Goal: Navigation & Orientation: Find specific page/section

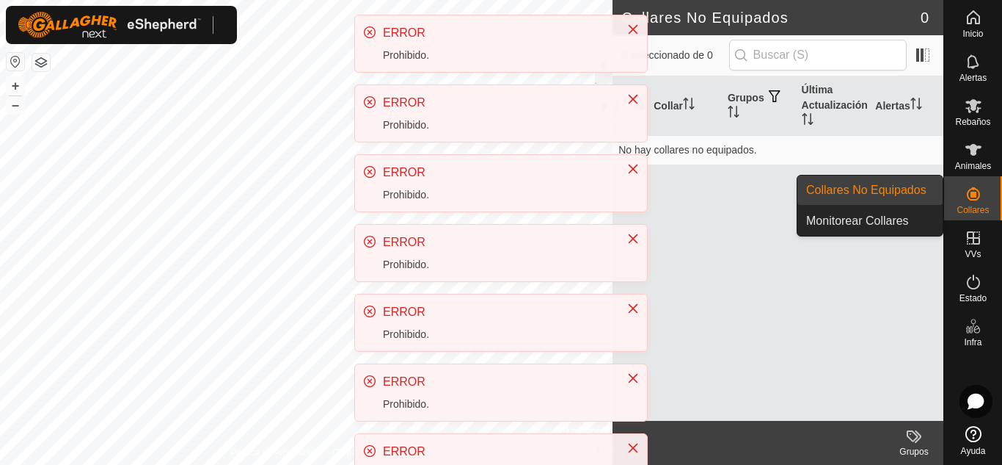
click at [977, 187] on icon at bounding box center [974, 194] width 18 height 18
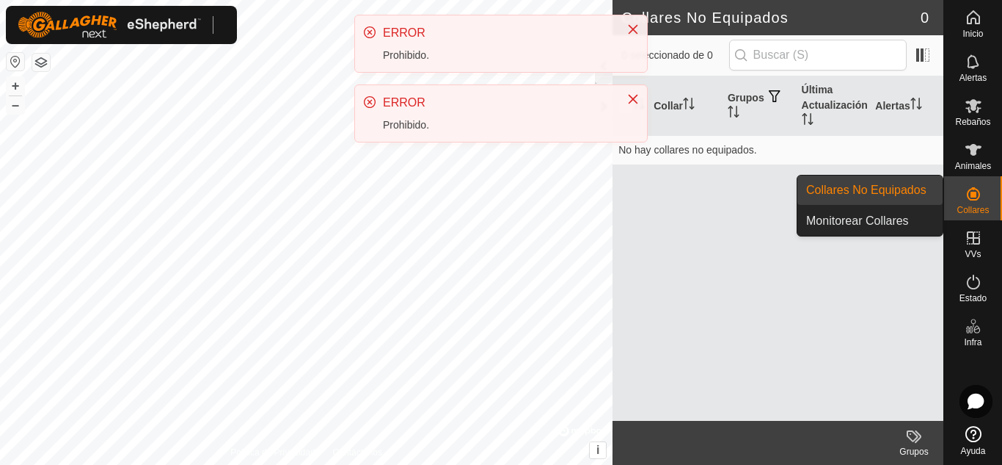
click at [879, 200] on link "Collares No Equipados" at bounding box center [870, 189] width 145 height 29
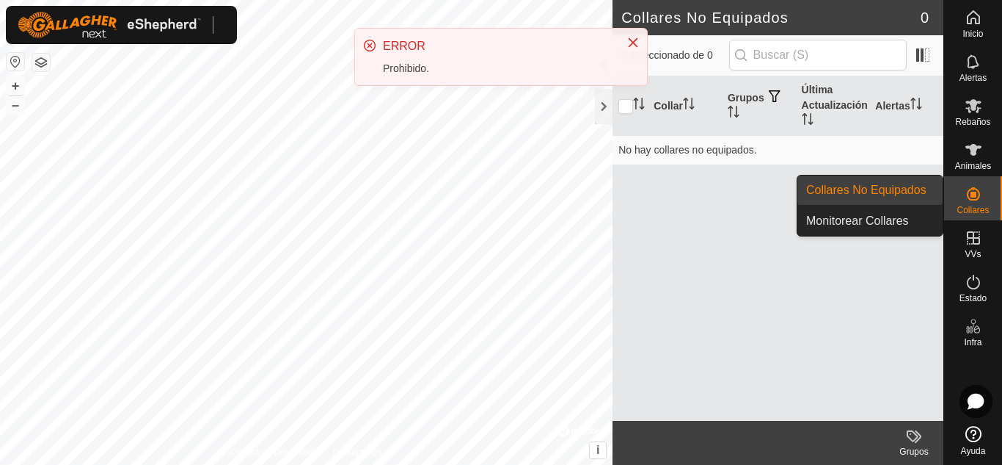
click at [887, 191] on link "Collares No Equipados" at bounding box center [870, 189] width 145 height 29
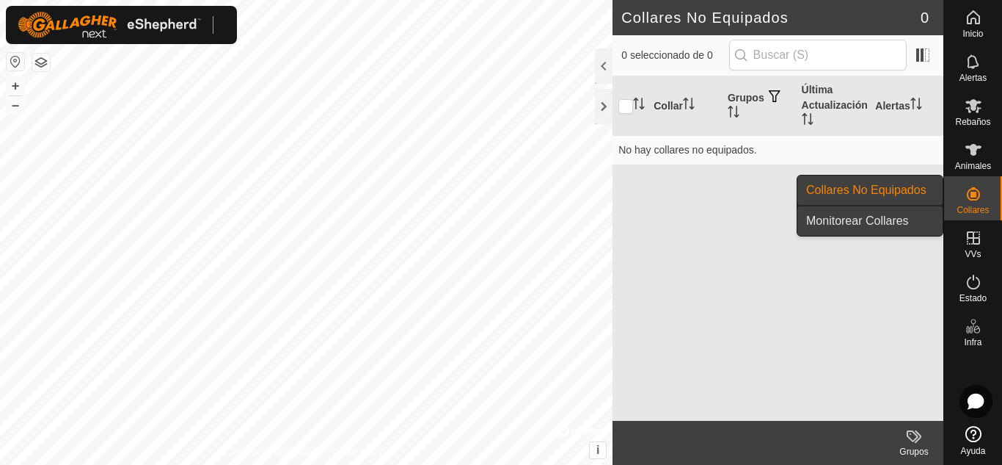
click at [872, 211] on link "Monitorear Collares" at bounding box center [870, 220] width 145 height 29
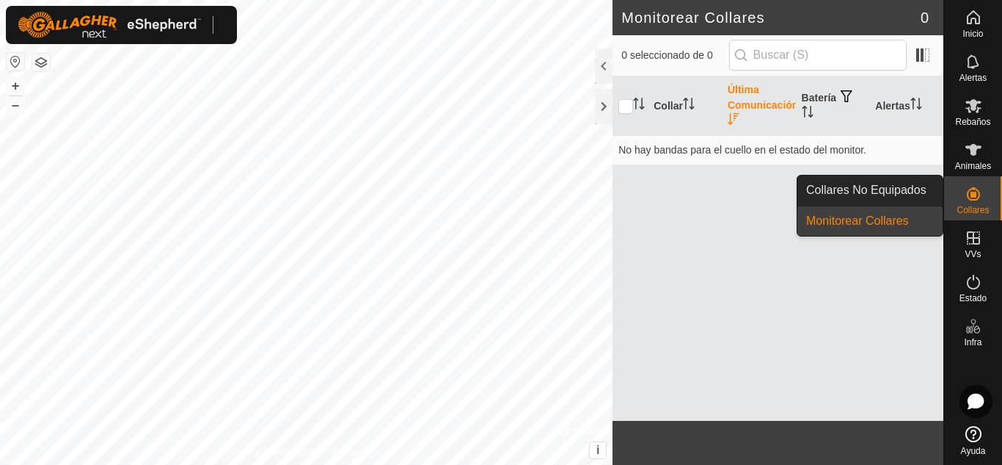
click at [982, 203] on es-neckbands-svg-icon at bounding box center [974, 193] width 26 height 23
click at [882, 192] on link "Collares No Equipados" at bounding box center [870, 189] width 145 height 29
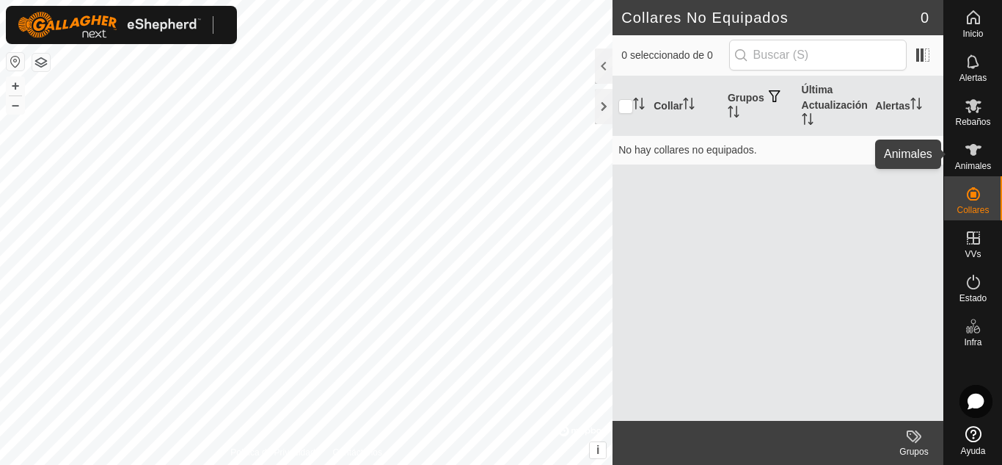
click at [978, 150] on icon at bounding box center [974, 150] width 18 height 18
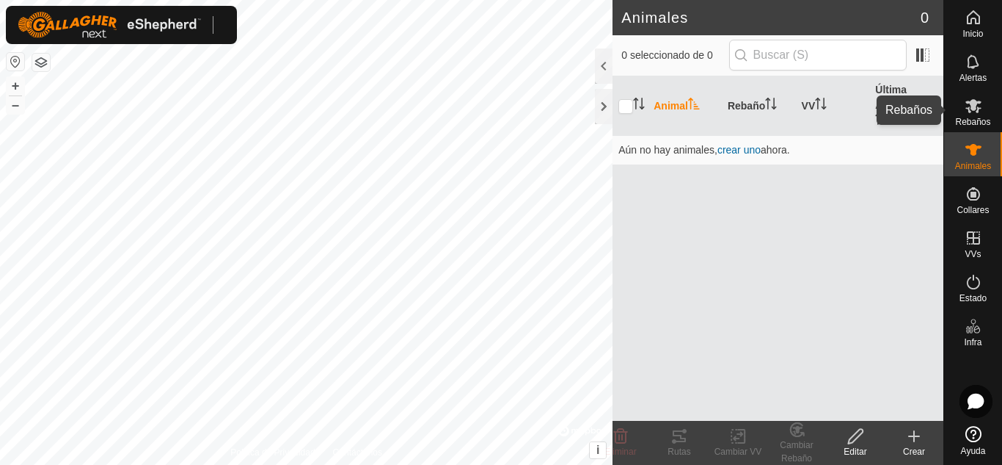
click at [969, 103] on icon at bounding box center [974, 106] width 16 height 14
